Goal: Task Accomplishment & Management: Complete application form

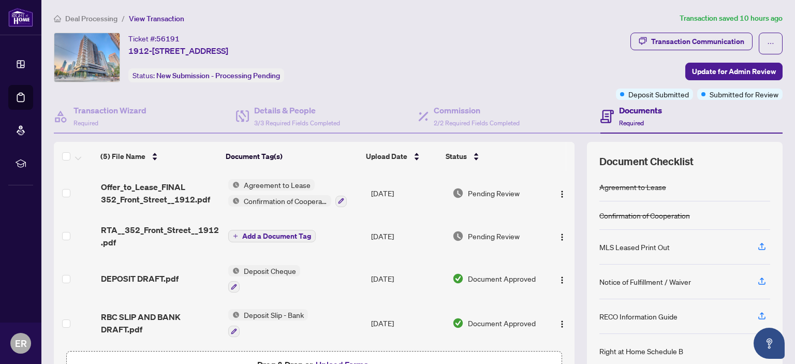
scroll to position [69, 0]
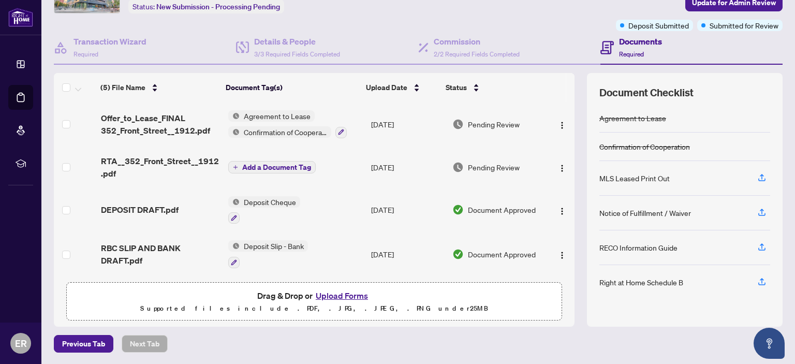
click at [330, 295] on button "Upload Forms" at bounding box center [342, 295] width 59 height 13
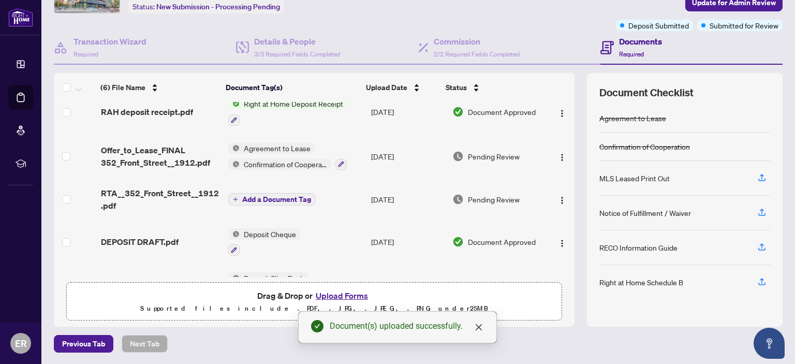
scroll to position [0, 0]
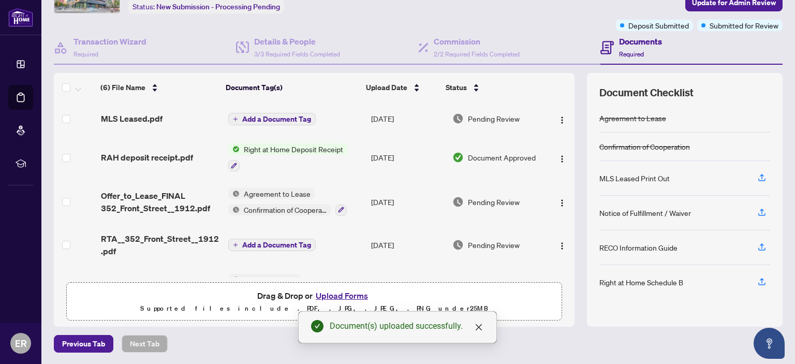
click at [256, 115] on span "Add a Document Tag" at bounding box center [276, 118] width 69 height 7
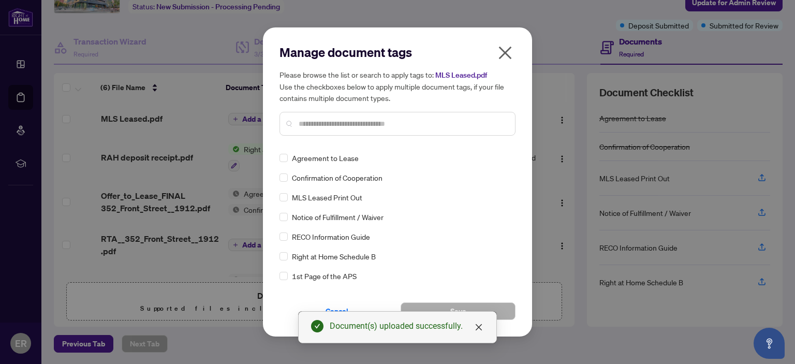
click at [315, 142] on div "Manage document tags Please browse the list or search to apply tags to: MLS Lea…" at bounding box center [398, 94] width 236 height 100
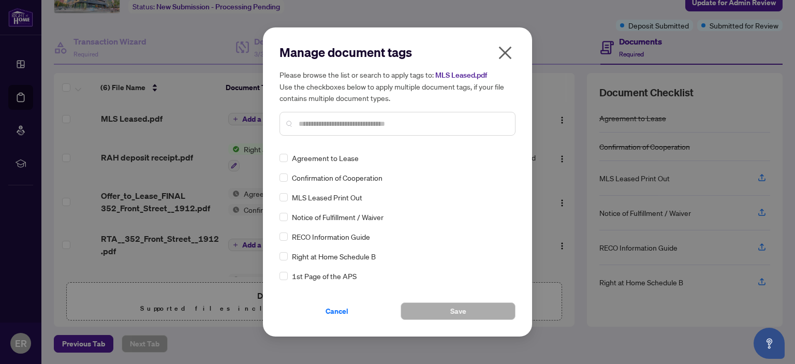
click at [301, 121] on input "text" at bounding box center [403, 123] width 208 height 11
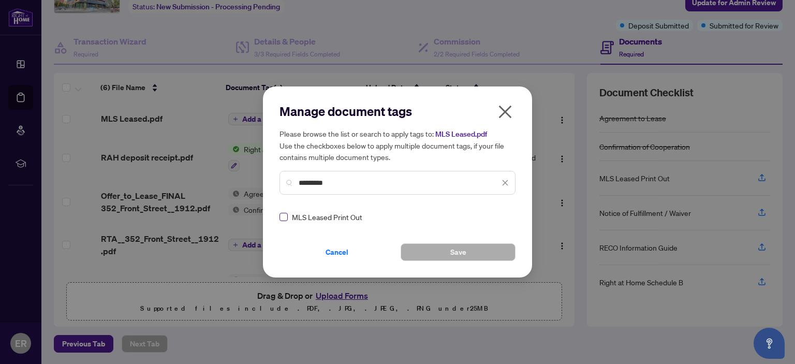
type input "*********"
click at [446, 251] on button "Save" at bounding box center [458, 252] width 115 height 18
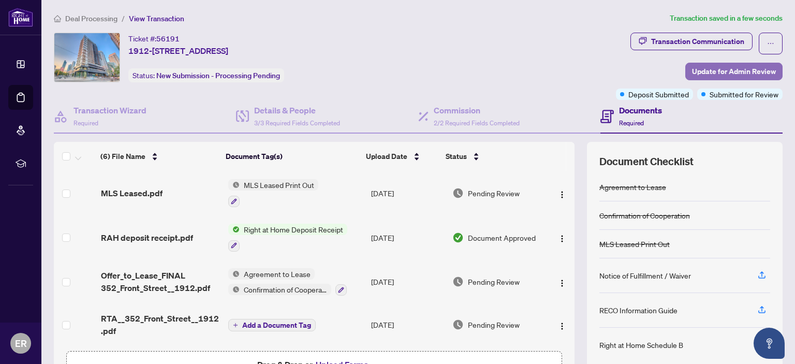
click at [702, 72] on span "Update for Admin Review" at bounding box center [734, 71] width 84 height 17
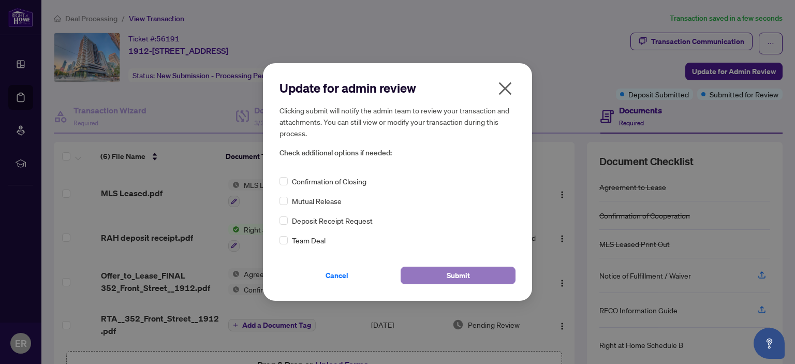
click at [460, 272] on span "Submit" at bounding box center [458, 275] width 23 height 17
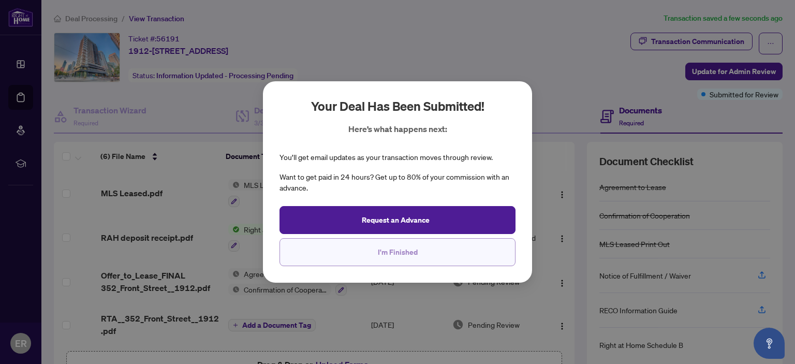
click at [391, 253] on span "I'm Finished" at bounding box center [398, 252] width 40 height 17
